Goal: Information Seeking & Learning: Learn about a topic

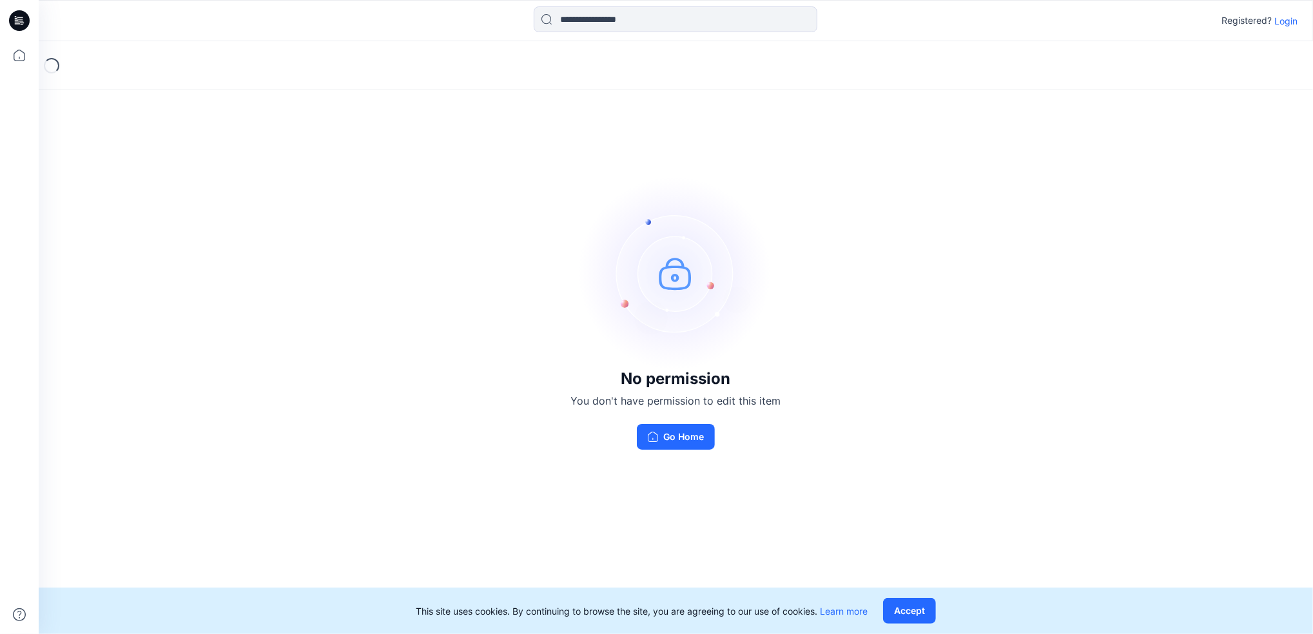
click at [1285, 24] on p "Login" at bounding box center [1285, 21] width 23 height 14
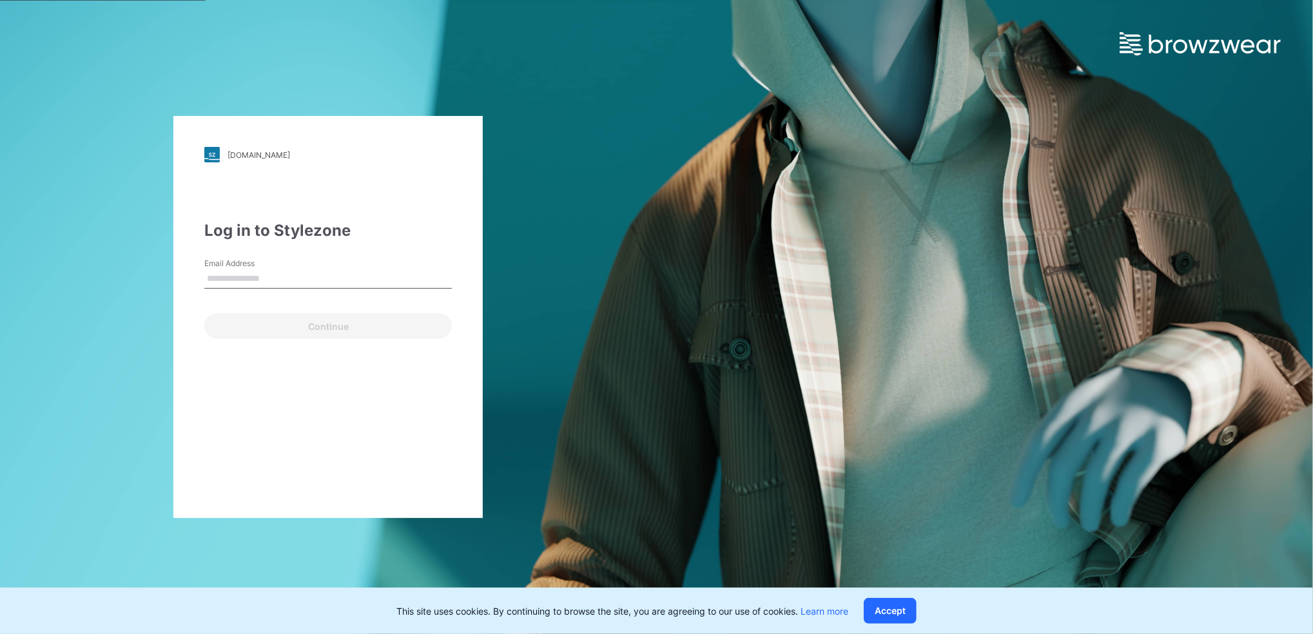
click at [297, 277] on input "Email Address" at bounding box center [328, 278] width 248 height 19
type input "**********"
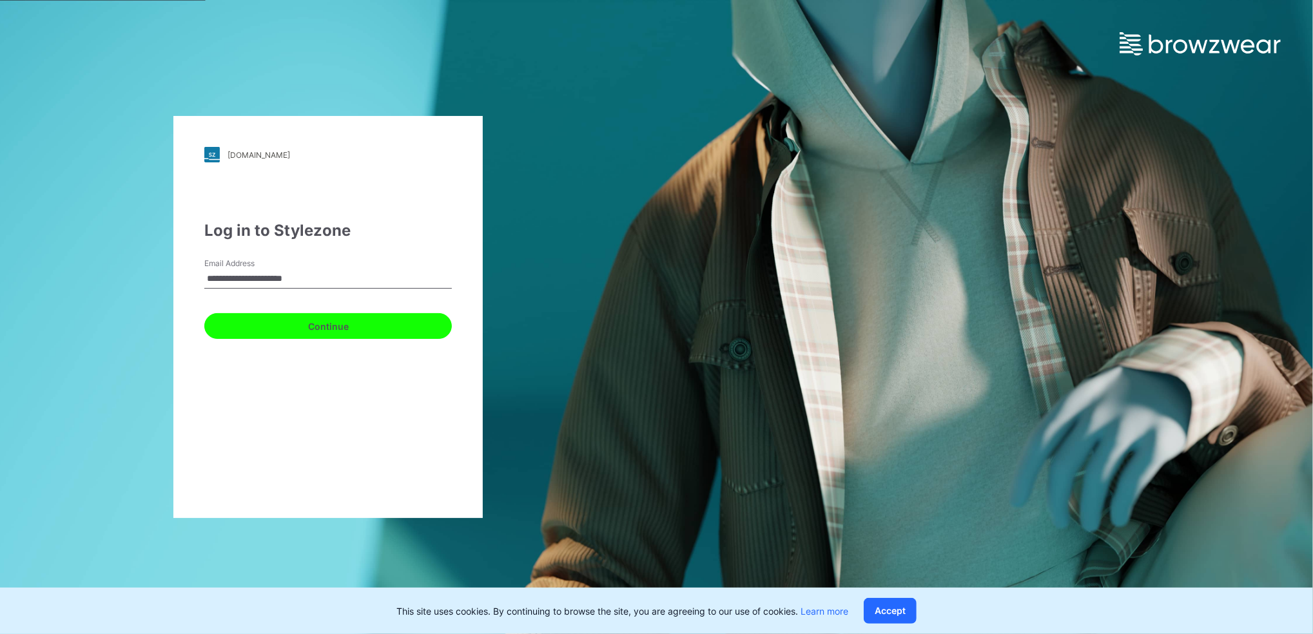
click at [275, 331] on button "Continue" at bounding box center [328, 326] width 248 height 26
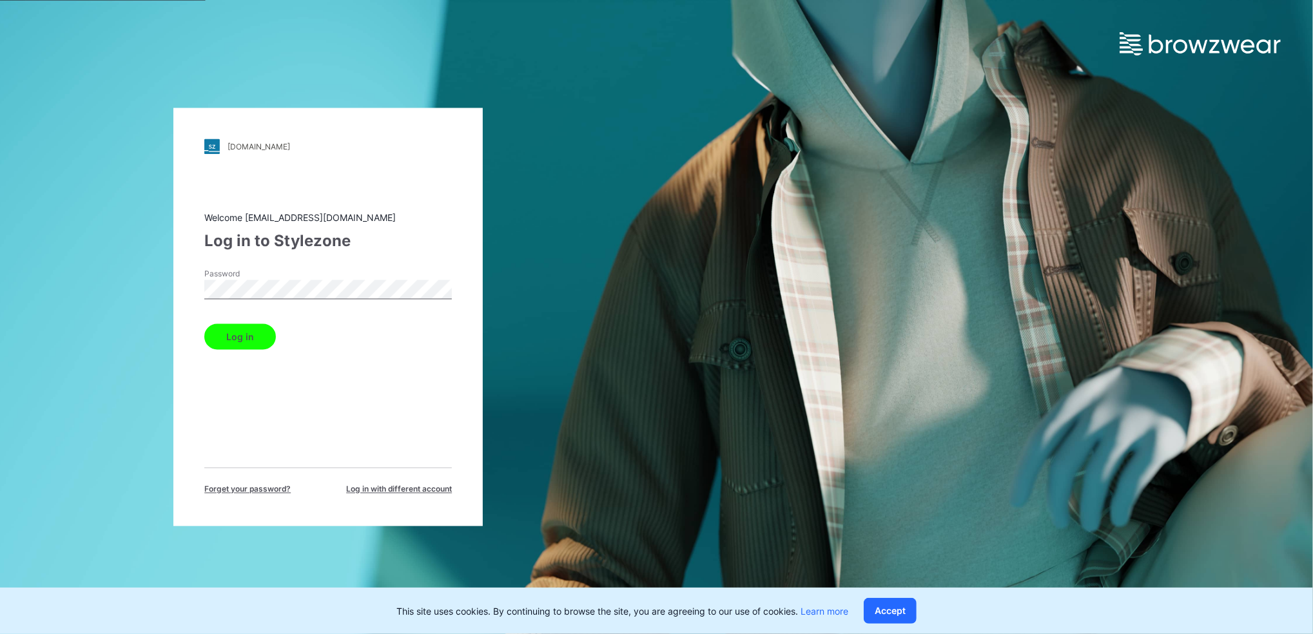
click at [257, 340] on button "Log in" at bounding box center [240, 337] width 72 height 26
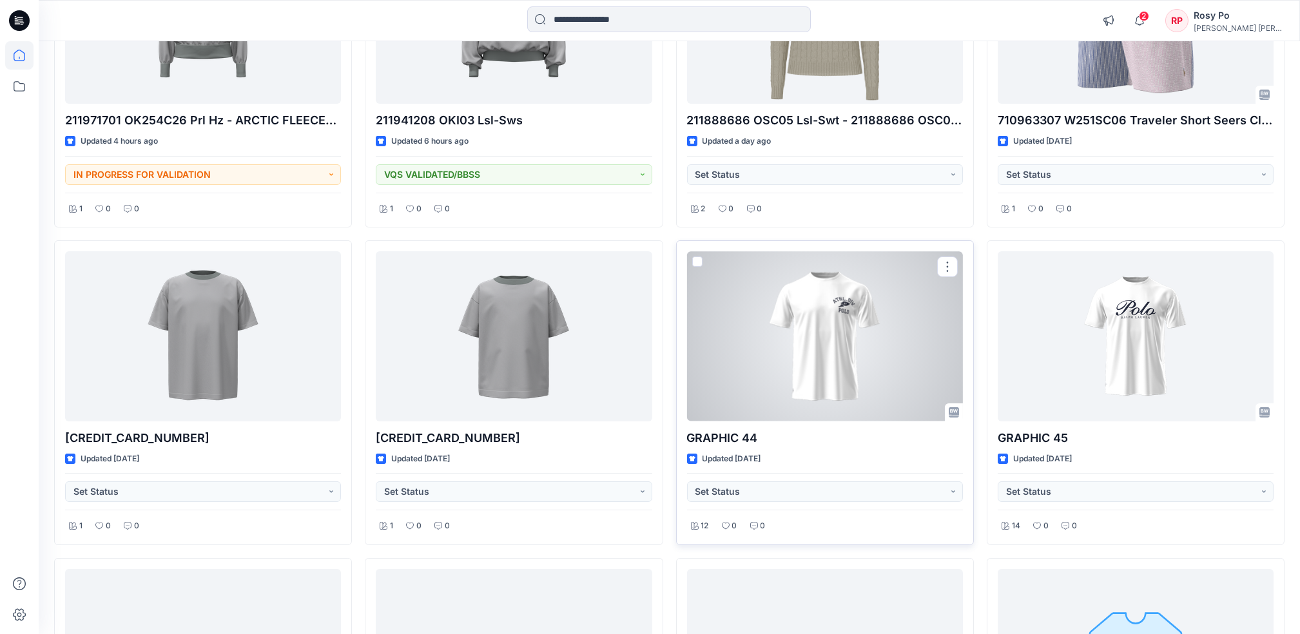
scroll to position [548, 0]
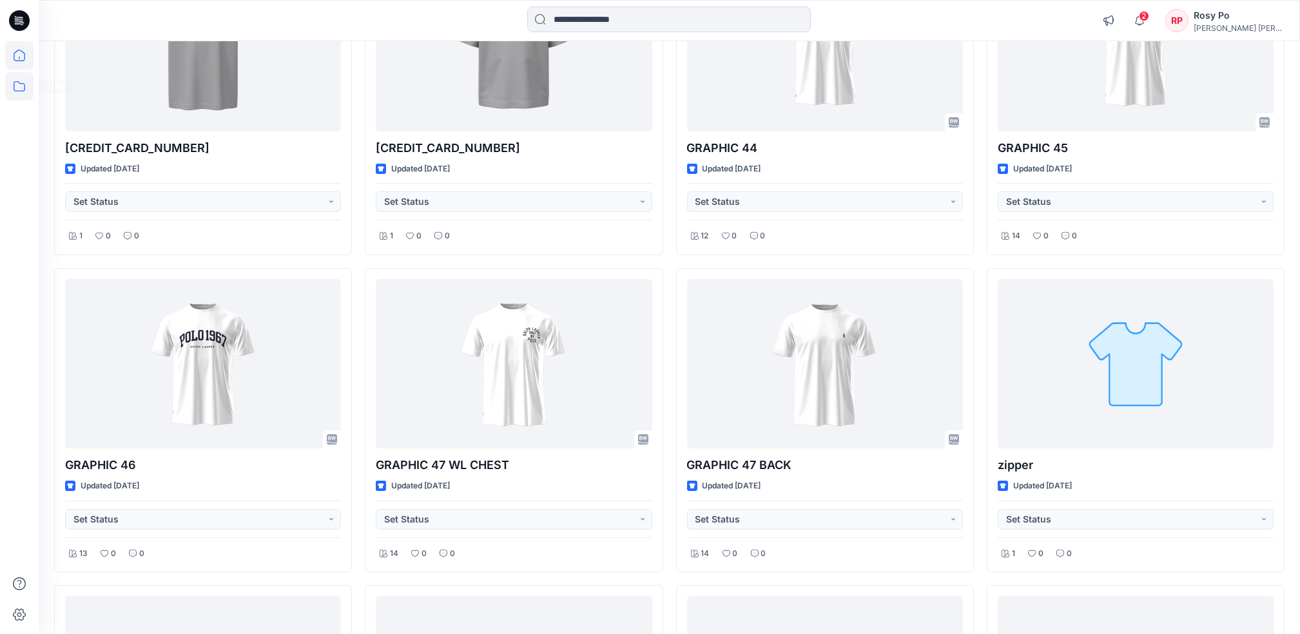
click at [15, 90] on icon at bounding box center [19, 86] width 28 height 28
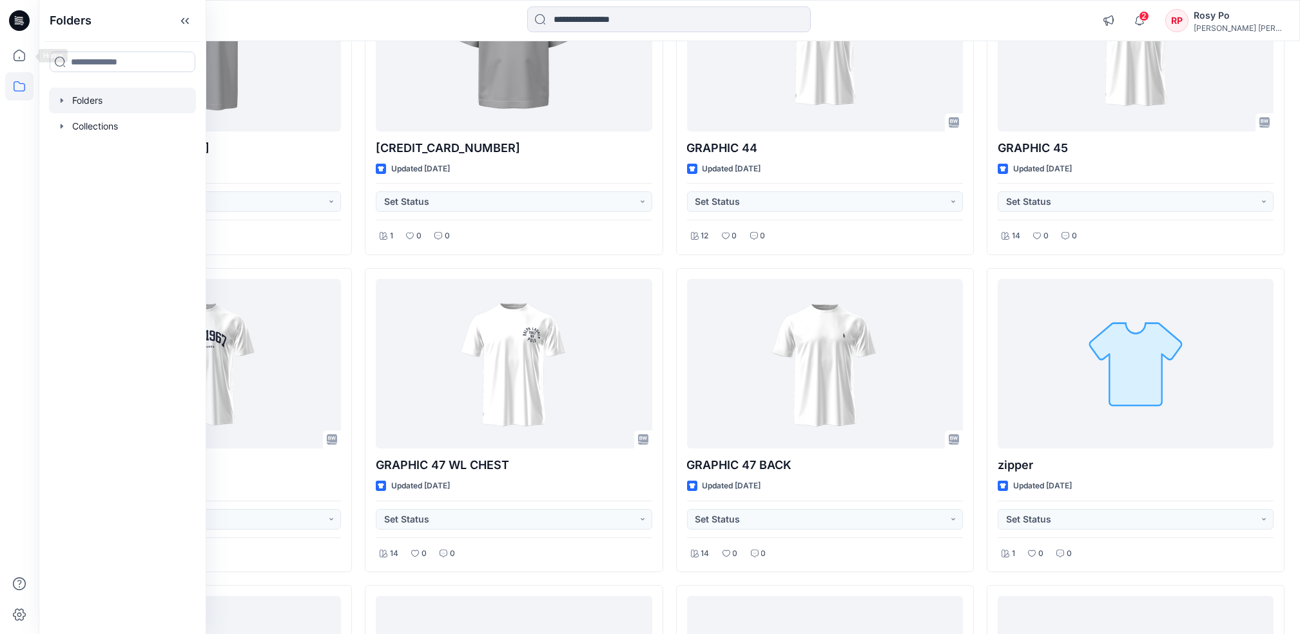
click at [71, 101] on div at bounding box center [122, 101] width 147 height 26
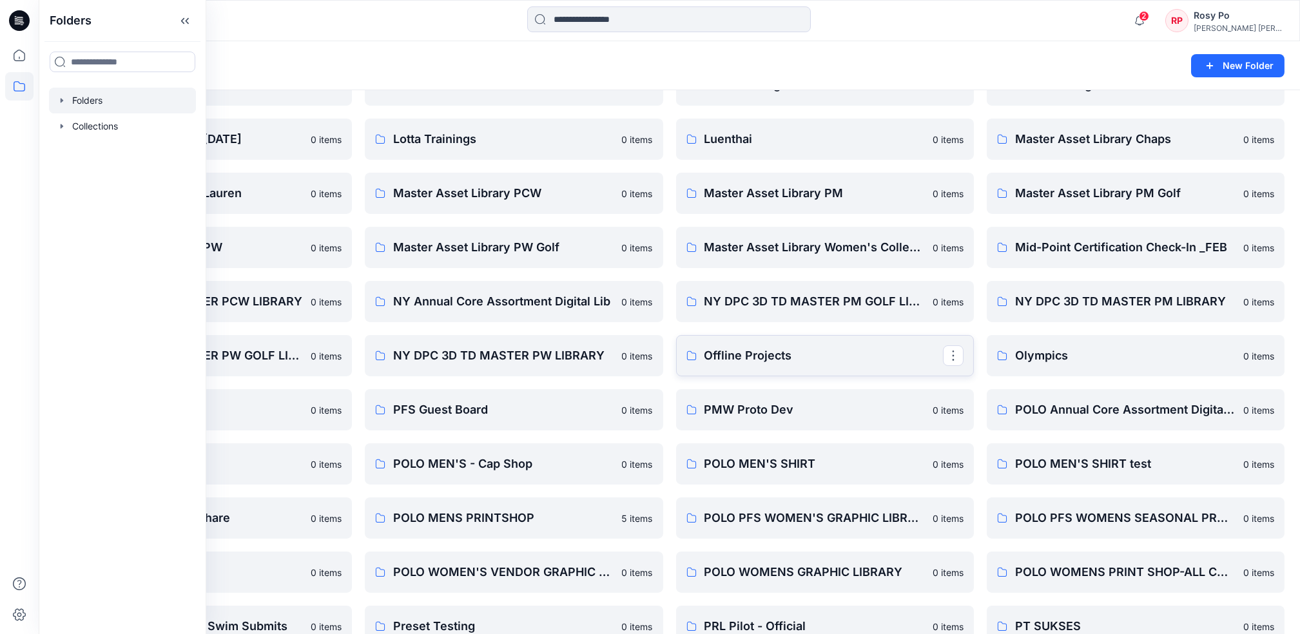
scroll to position [601, 0]
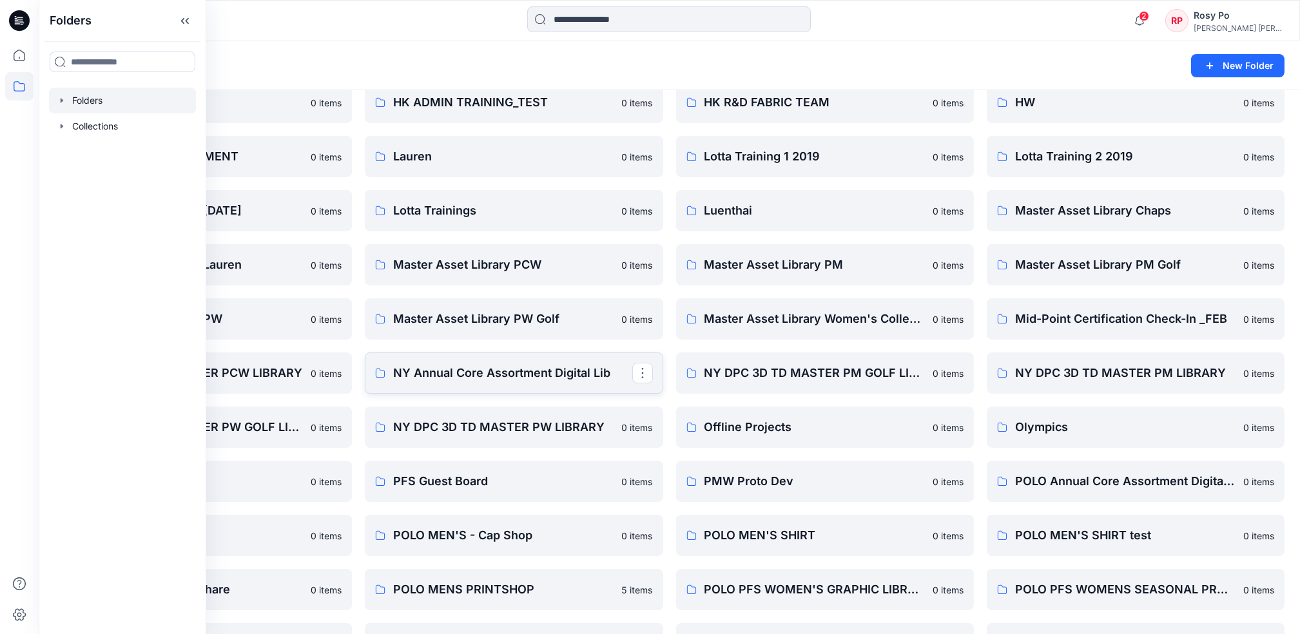
click at [447, 375] on p "NY Annual Core Assortment Digital Lib" at bounding box center [512, 373] width 239 height 18
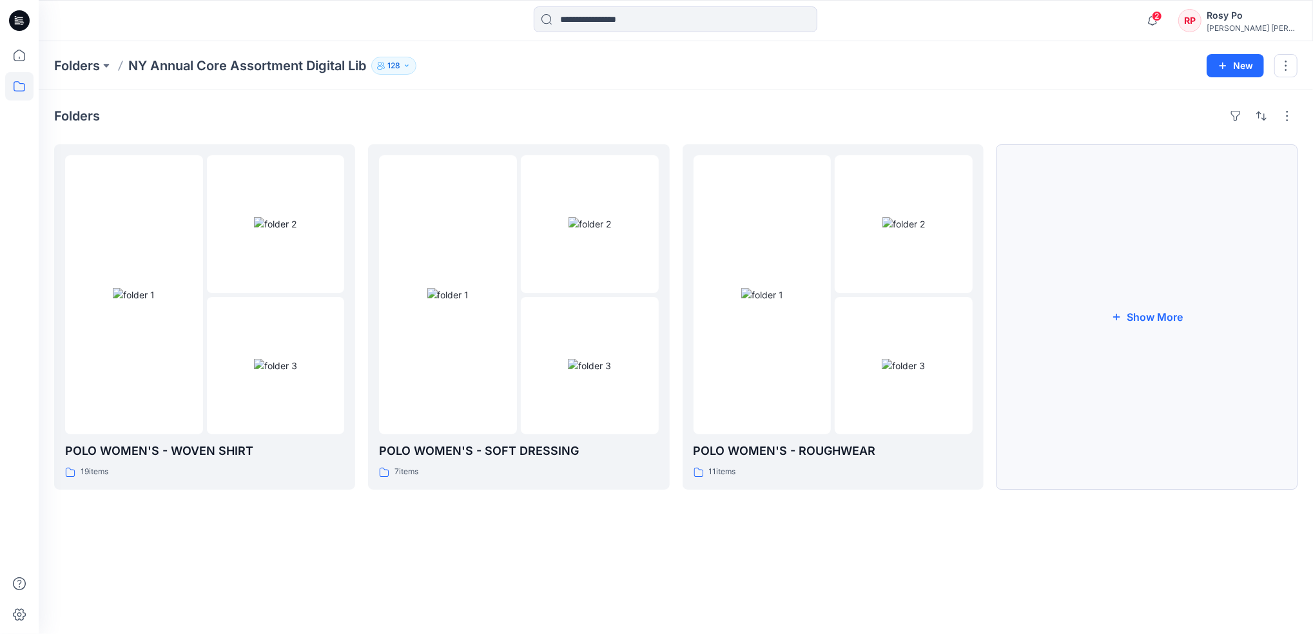
click at [1044, 390] on button "Show More" at bounding box center [1147, 317] width 301 height 346
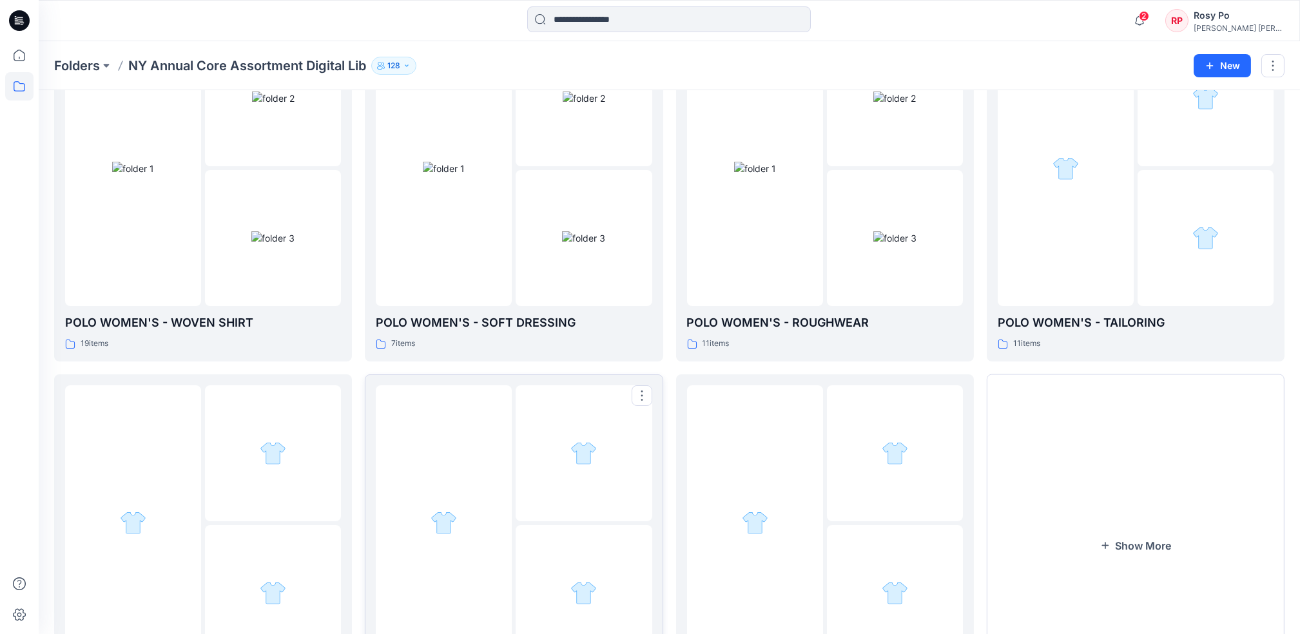
scroll to position [243, 0]
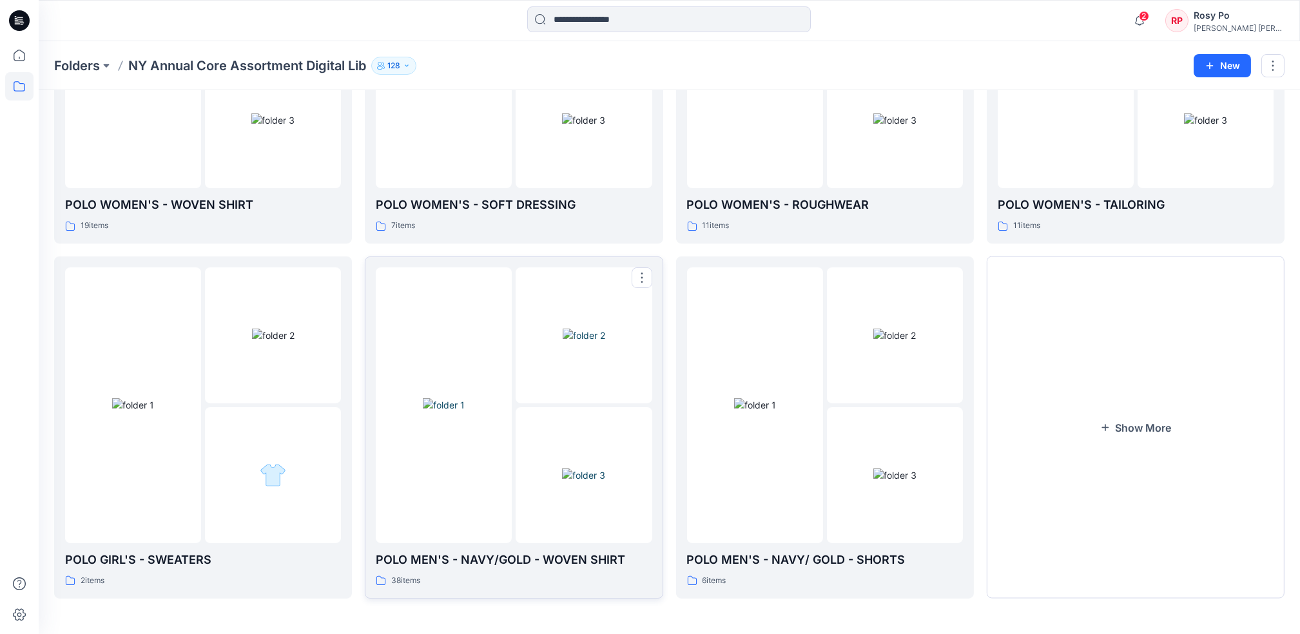
click at [583, 469] on img at bounding box center [583, 476] width 43 height 14
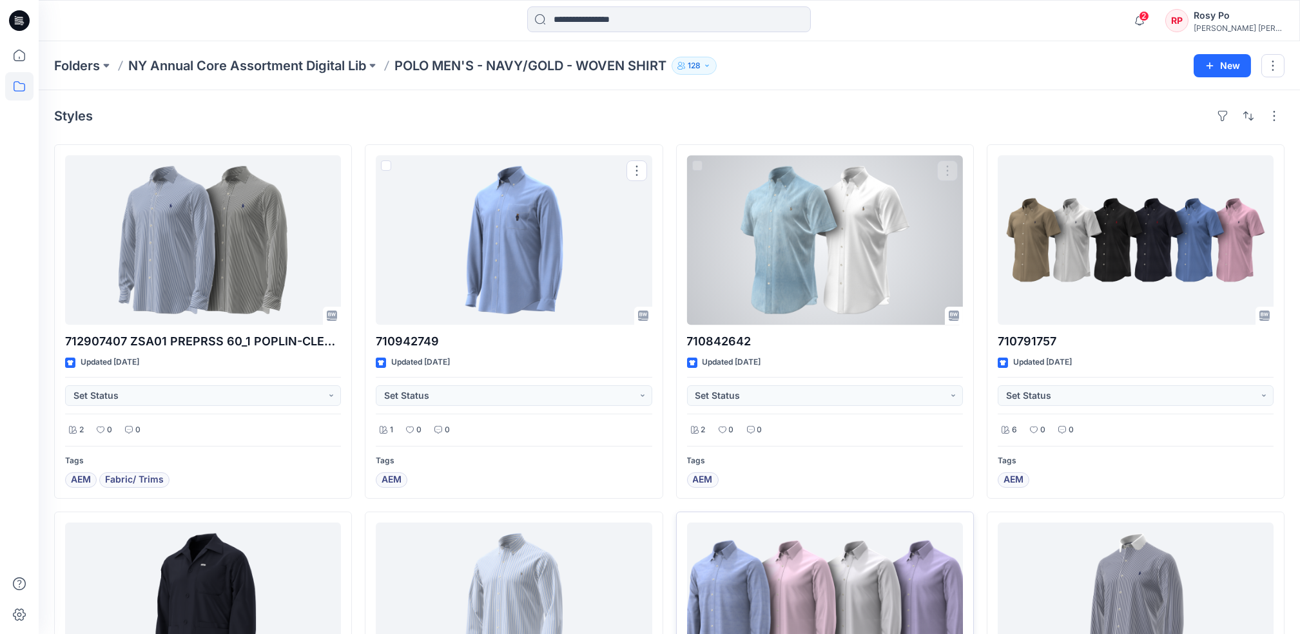
scroll to position [258, 0]
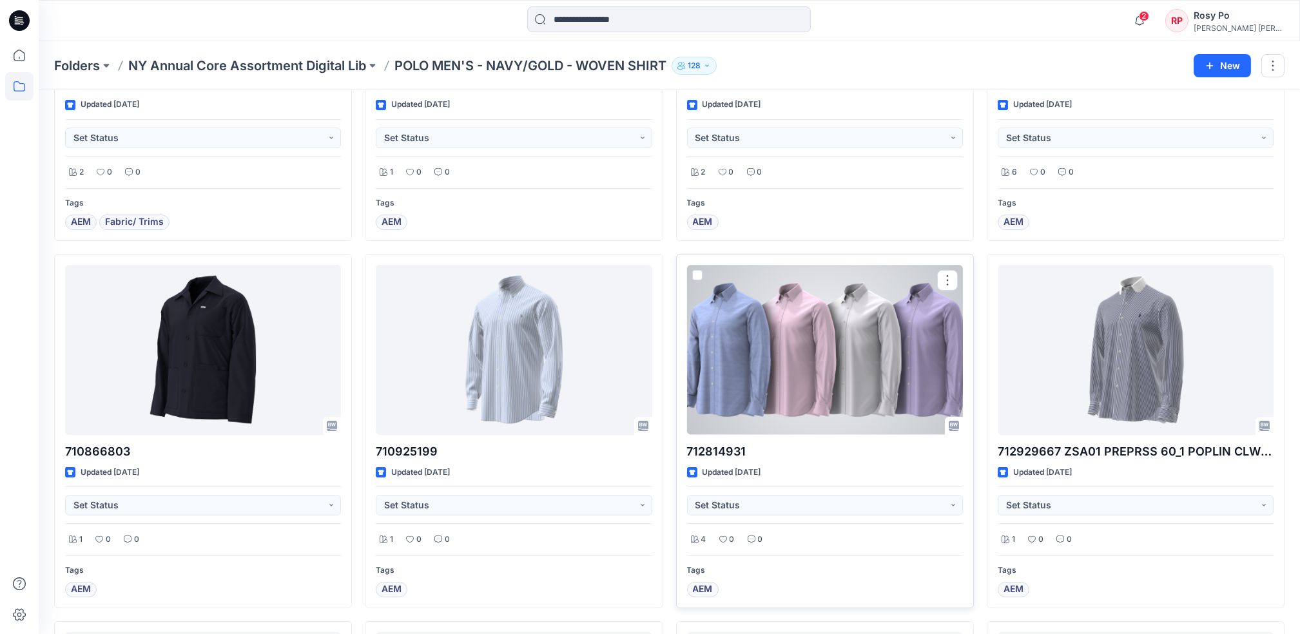
click at [903, 373] on div at bounding box center [825, 350] width 276 height 170
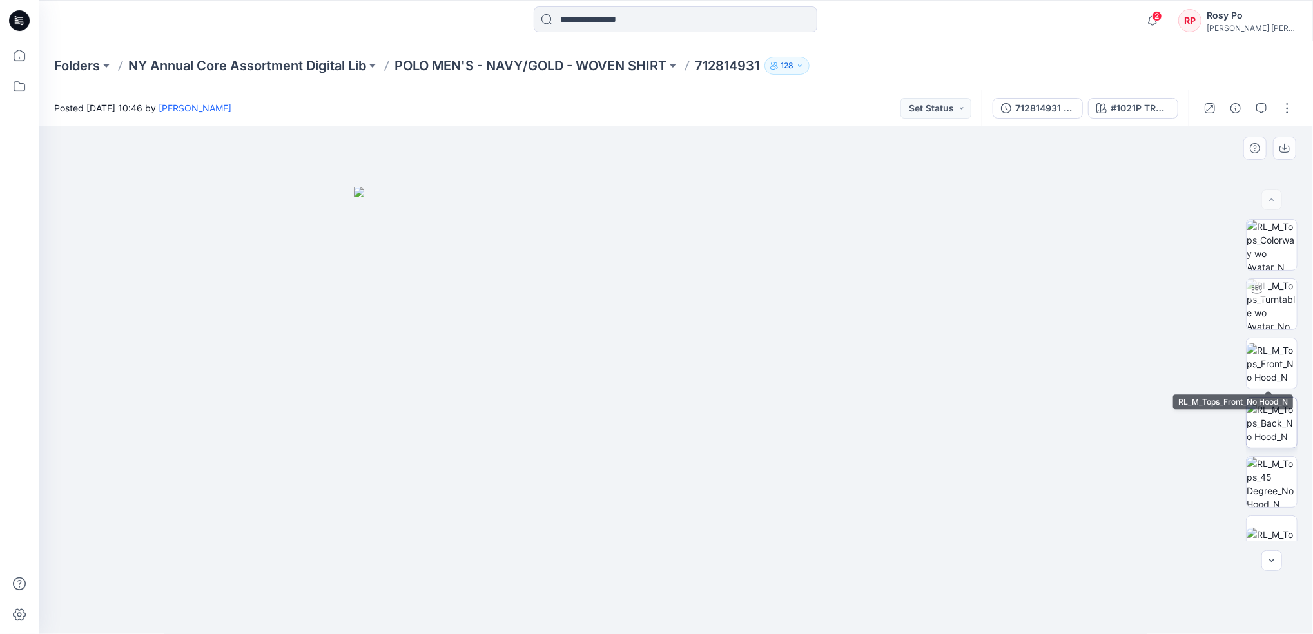
drag, startPoint x: 1281, startPoint y: 363, endPoint x: 1278, endPoint y: 430, distance: 67.1
click at [1281, 363] on img at bounding box center [1272, 364] width 50 height 41
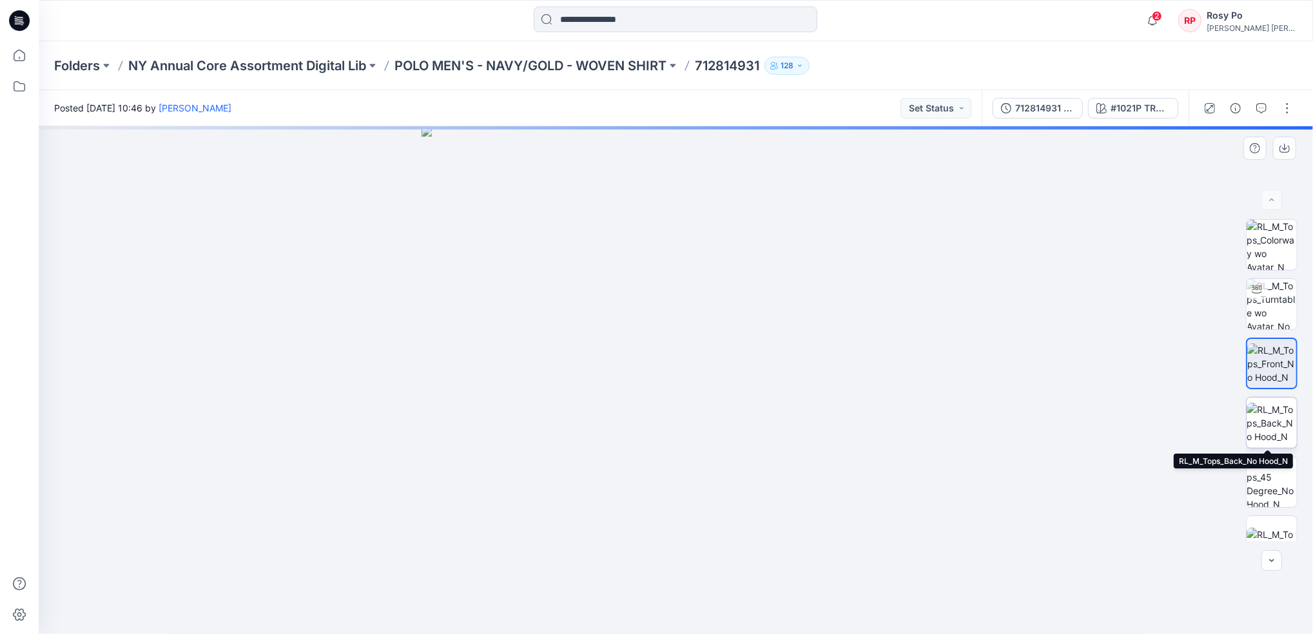
click at [1271, 436] on img at bounding box center [1272, 423] width 50 height 41
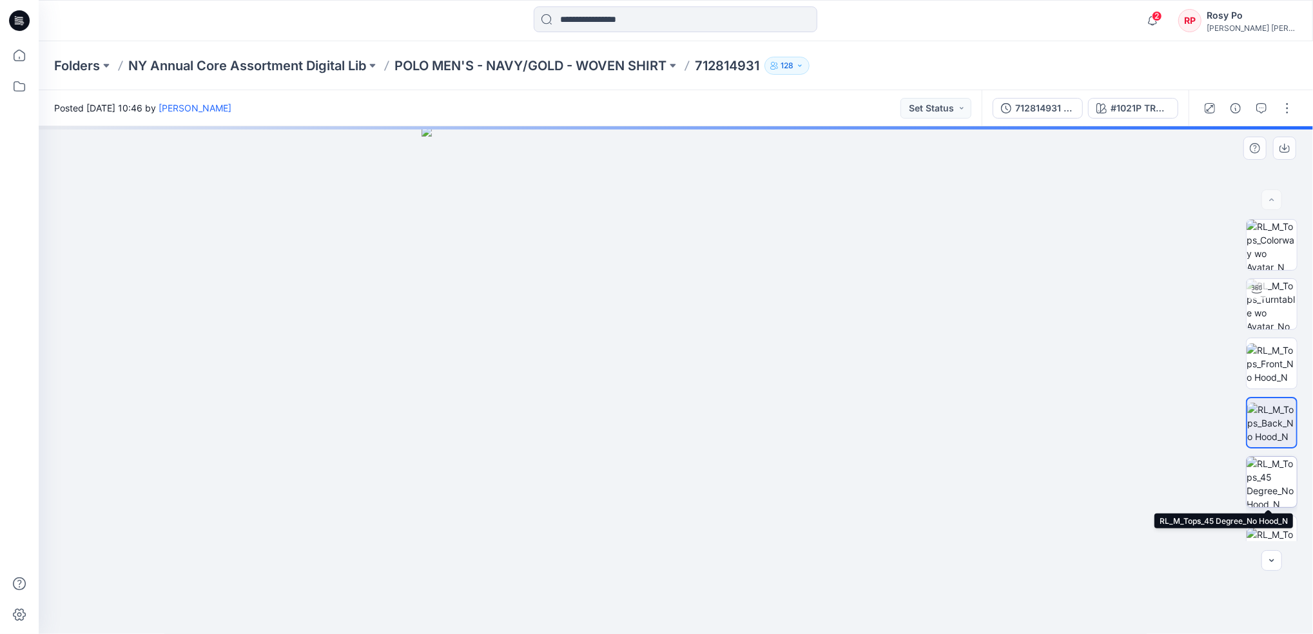
click at [1273, 482] on img at bounding box center [1272, 482] width 50 height 50
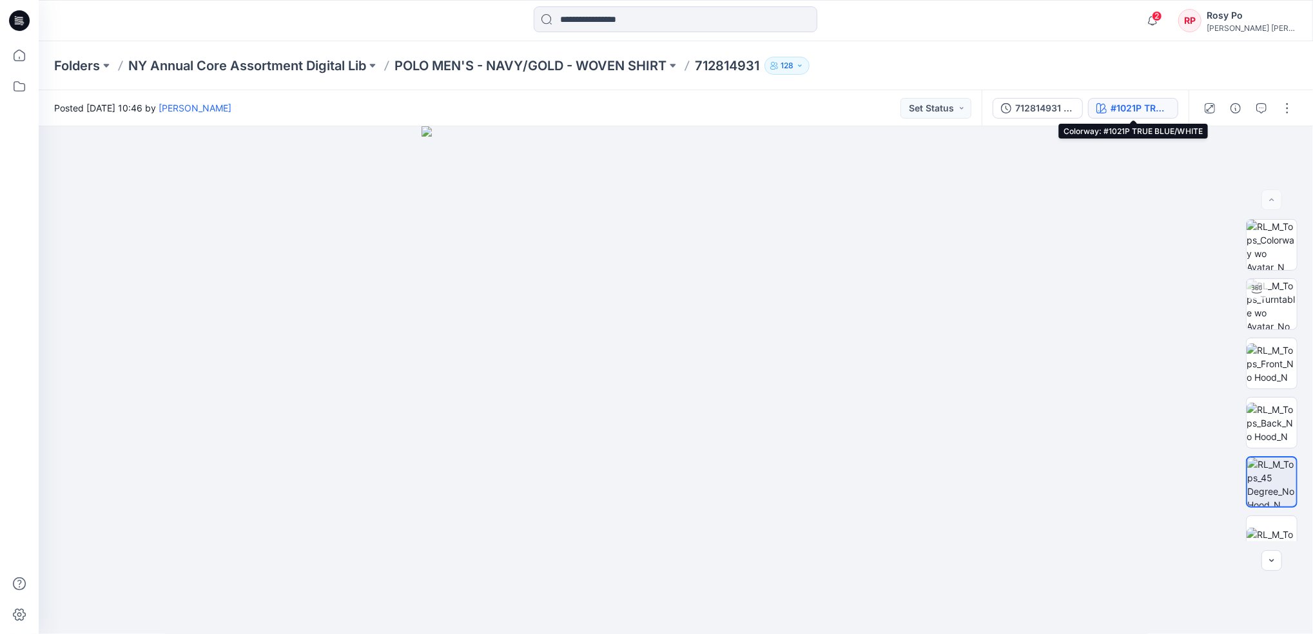
click at [1124, 110] on div "#1021P TRUE BLUE/WHITE" at bounding box center [1140, 108] width 59 height 14
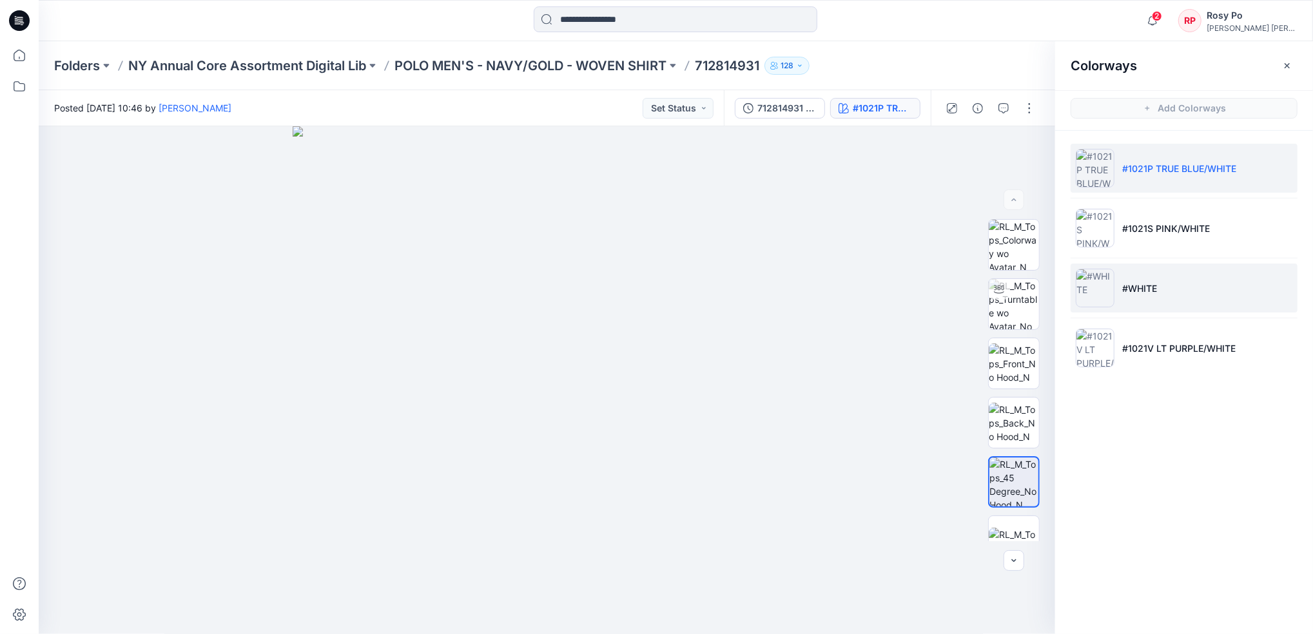
click at [1207, 277] on li "#WHITE" at bounding box center [1184, 288] width 227 height 49
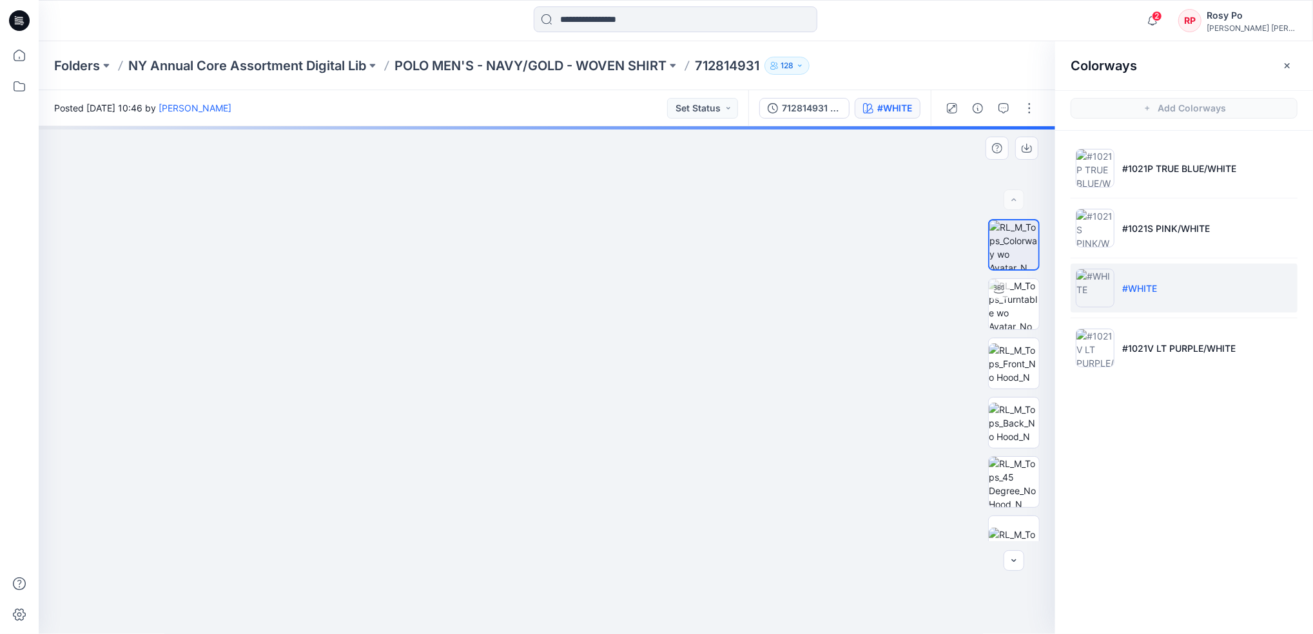
drag, startPoint x: 697, startPoint y: 537, endPoint x: 703, endPoint y: 453, distance: 84.0
click at [702, 383] on img at bounding box center [552, 86] width 1370 height 1096
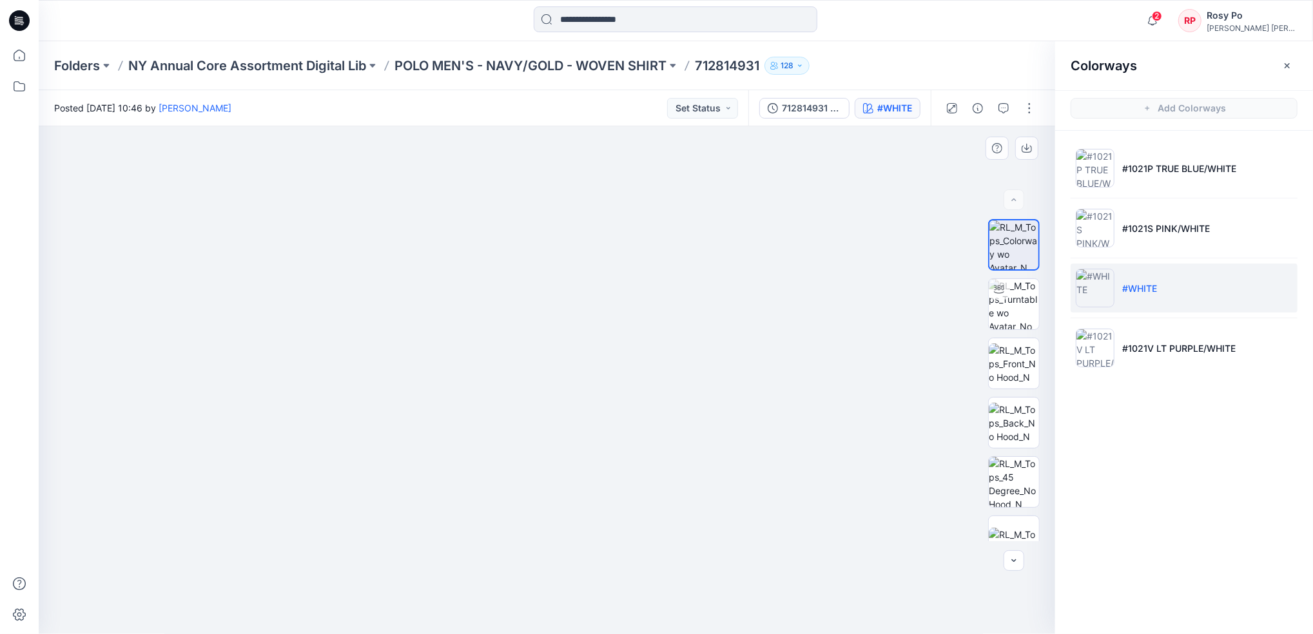
drag, startPoint x: 476, startPoint y: 273, endPoint x: 488, endPoint y: 625, distance: 352.2
click at [487, 626] on img at bounding box center [563, 247] width 1370 height 773
drag, startPoint x: 386, startPoint y: 535, endPoint x: 390, endPoint y: 225, distance: 310.1
click at [390, 224] on img at bounding box center [564, 147] width 1370 height 974
drag, startPoint x: 368, startPoint y: 440, endPoint x: 386, endPoint y: 322, distance: 119.3
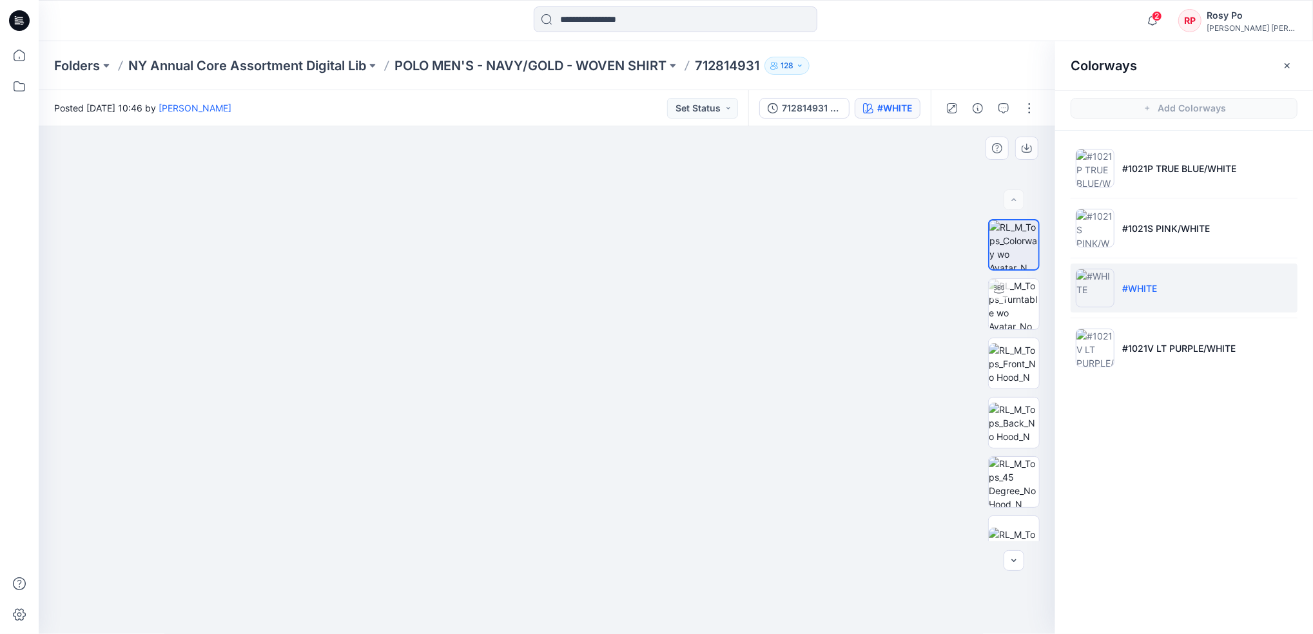
click at [386, 320] on img at bounding box center [578, 80] width 1370 height 1107
drag, startPoint x: 739, startPoint y: 543, endPoint x: 751, endPoint y: 514, distance: 31.2
click at [751, 514] on img at bounding box center [546, 245] width 795 height 777
drag, startPoint x: 736, startPoint y: 235, endPoint x: 687, endPoint y: 433, distance: 204.7
click at [687, 433] on img at bounding box center [494, 58] width 1658 height 1154
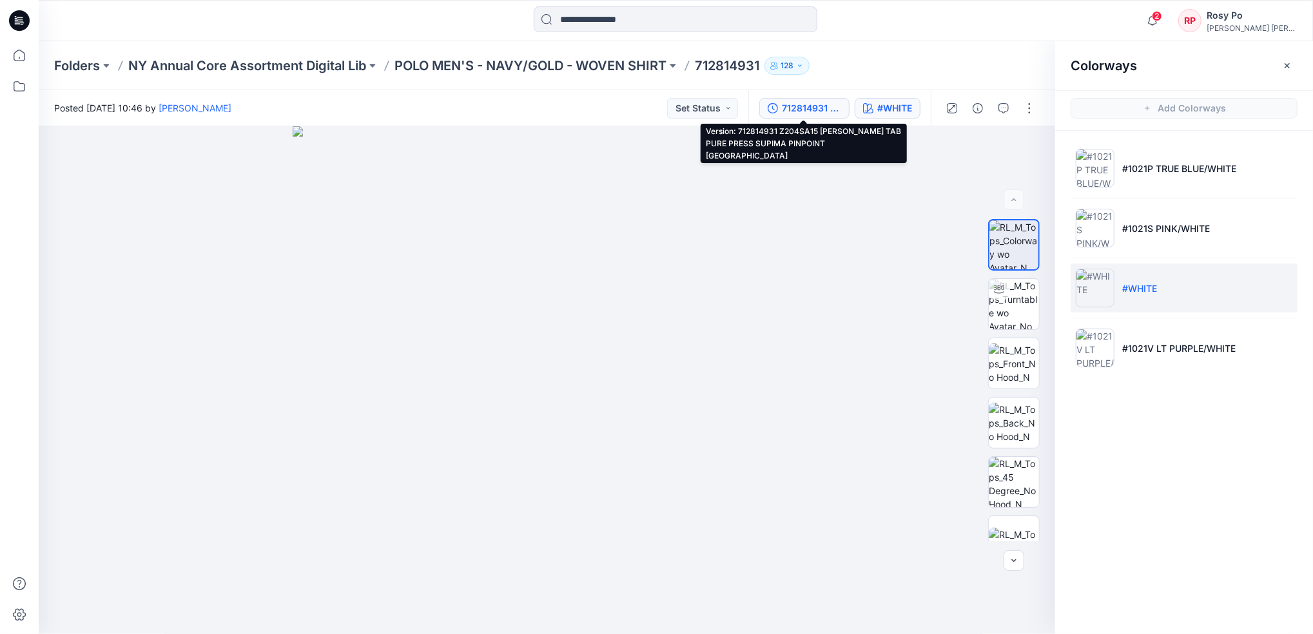
click at [823, 102] on div "712814931 Z204SA15 [PERSON_NAME] TAB PURE PRESS SUPIMA PINPOINT [GEOGRAPHIC_DAT…" at bounding box center [811, 108] width 59 height 14
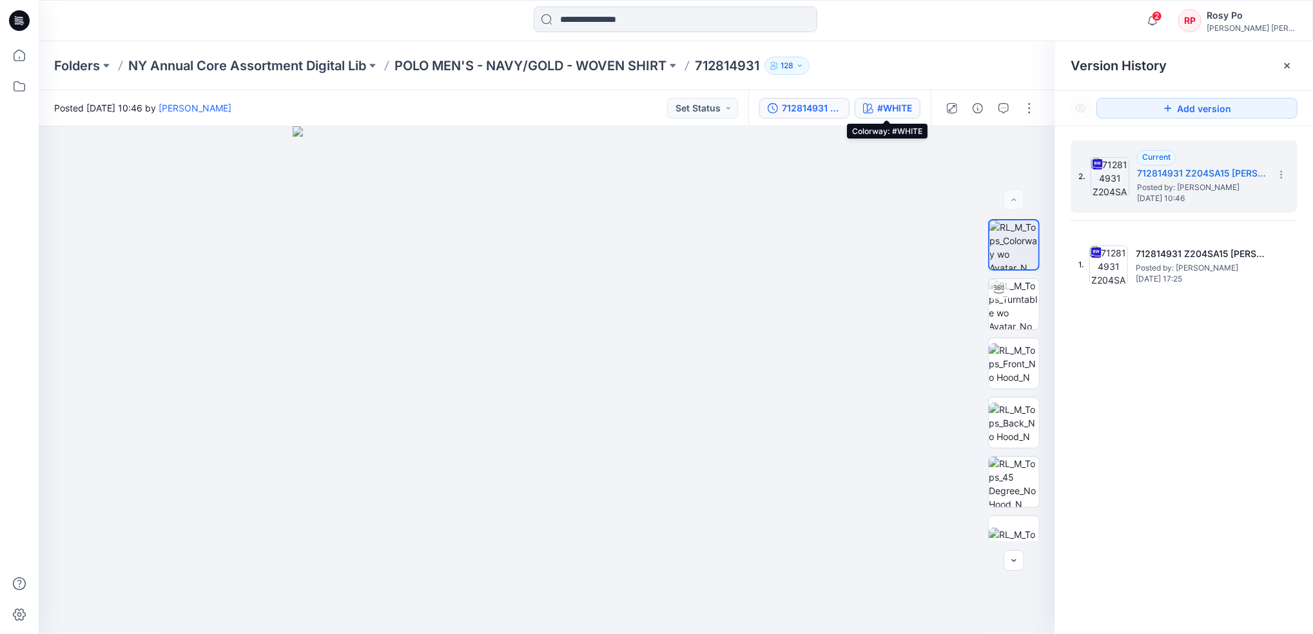
click at [880, 105] on div "#WHITE" at bounding box center [894, 108] width 35 height 14
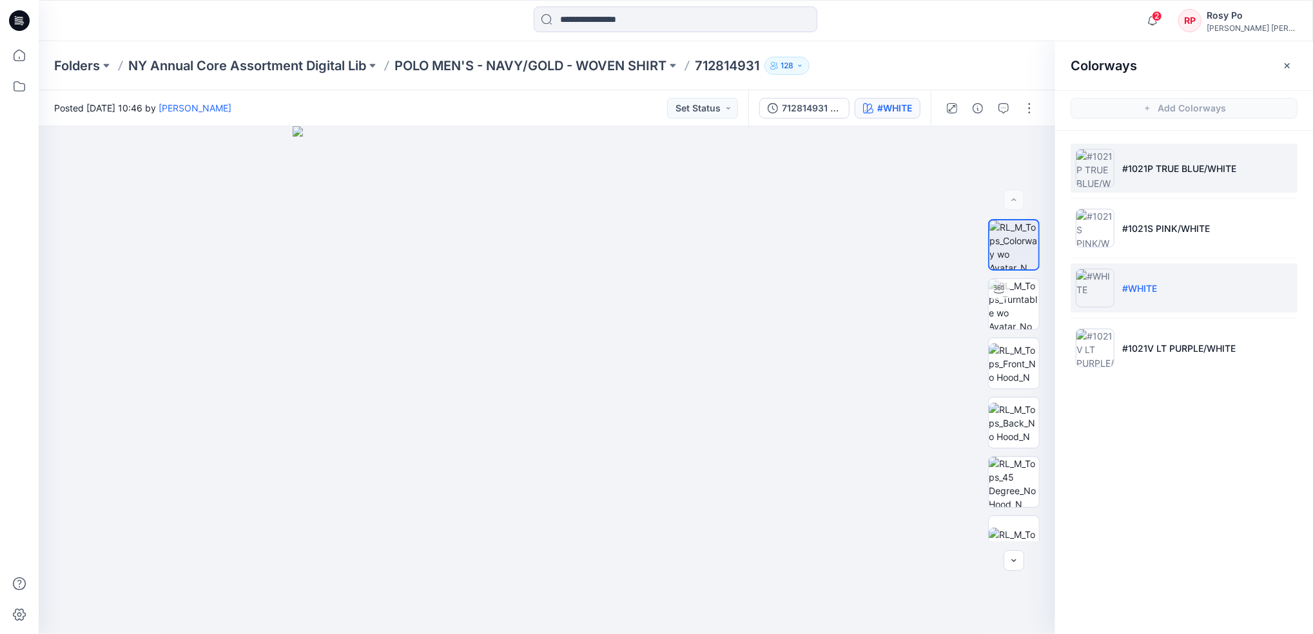
click at [1145, 163] on p "#1021P TRUE BLUE/WHITE" at bounding box center [1179, 169] width 114 height 14
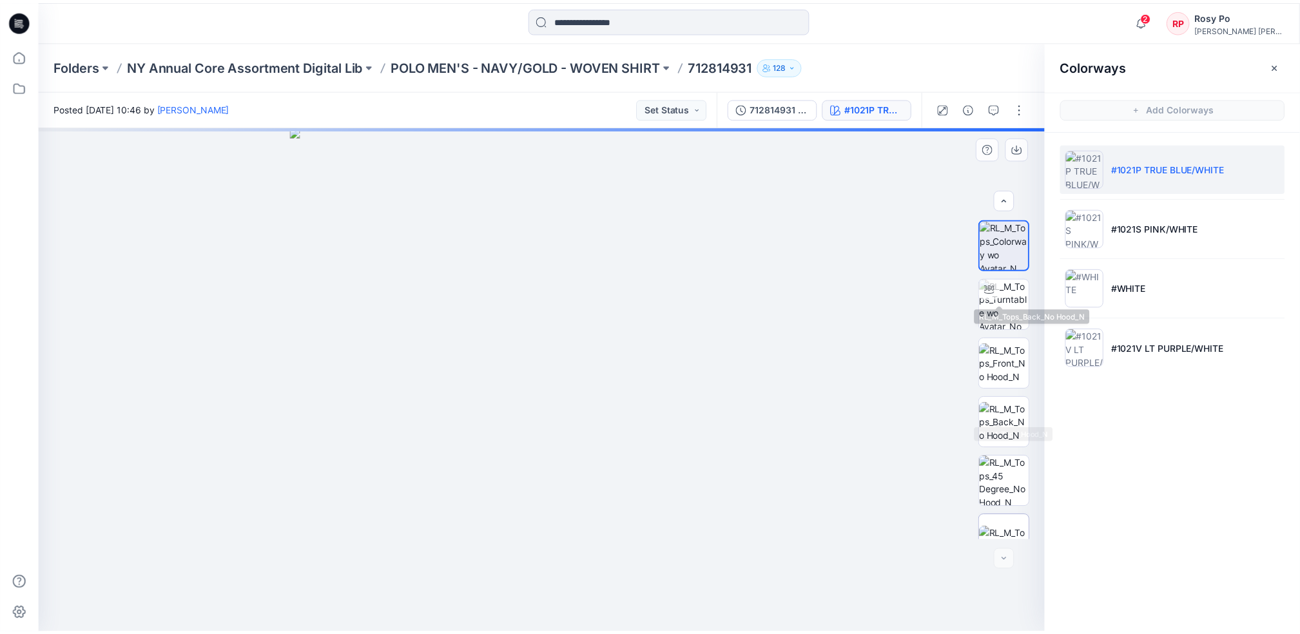
scroll to position [144, 0]
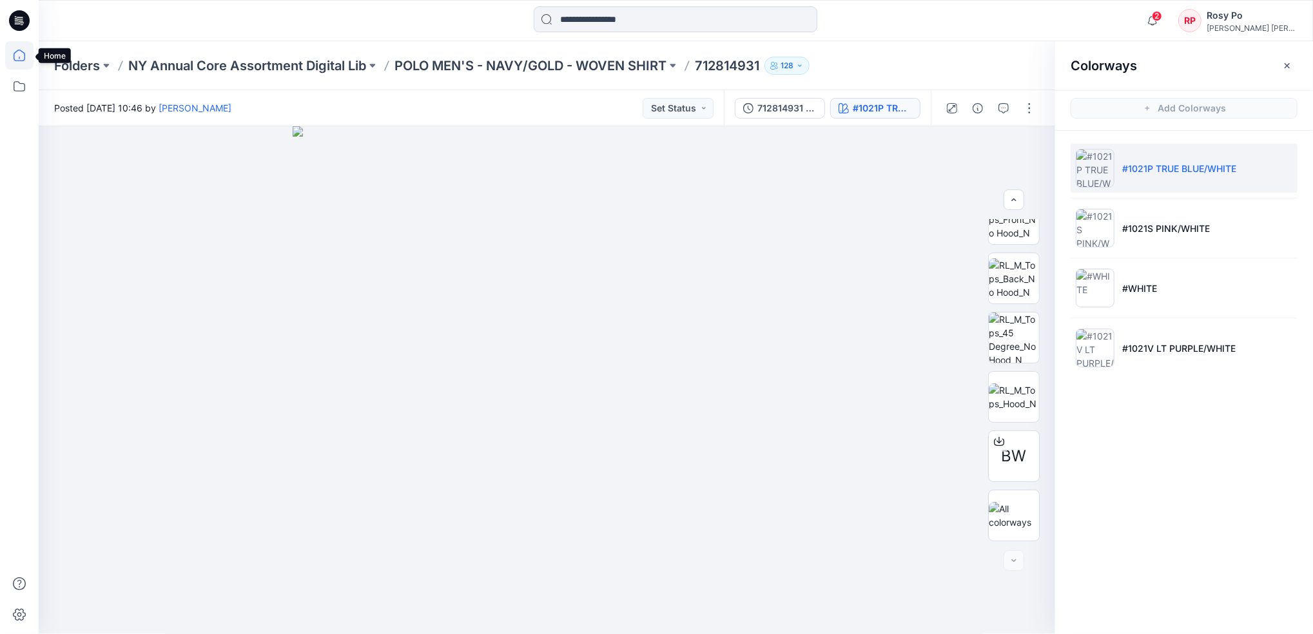
click at [18, 64] on icon at bounding box center [19, 55] width 28 height 28
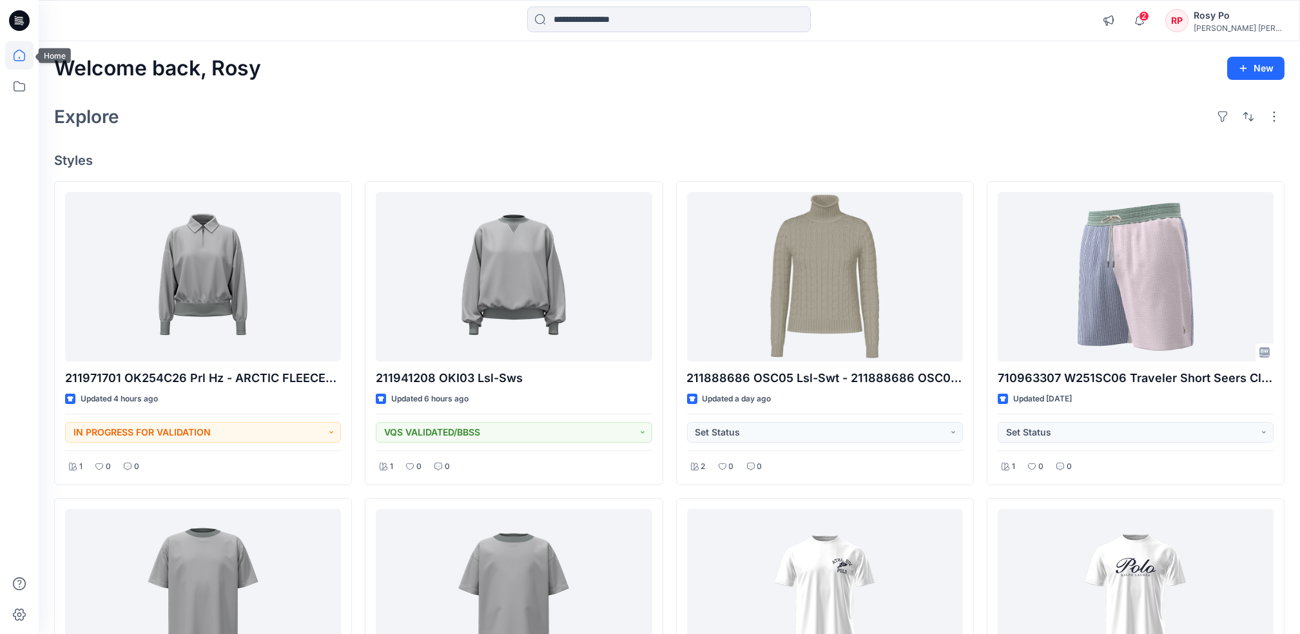
click at [12, 58] on icon at bounding box center [19, 55] width 28 height 28
click at [23, 59] on icon at bounding box center [19, 55] width 28 height 28
click at [19, 80] on icon at bounding box center [19, 86] width 28 height 28
